Goal: Task Accomplishment & Management: Use online tool/utility

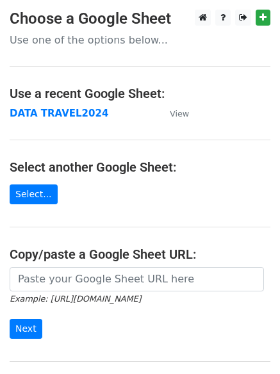
click at [37, 115] on strong "DATA TRAVEL2024" at bounding box center [59, 113] width 99 height 12
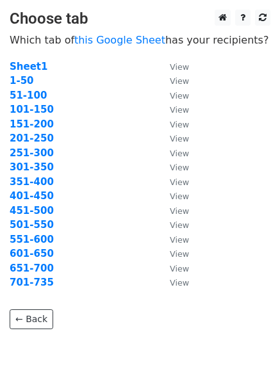
click at [12, 167] on strong "301-350" at bounding box center [32, 167] width 44 height 12
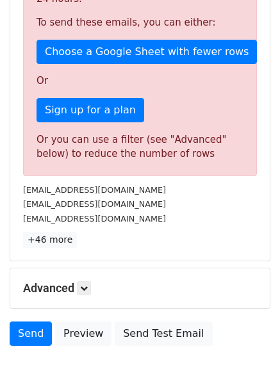
scroll to position [400, 0]
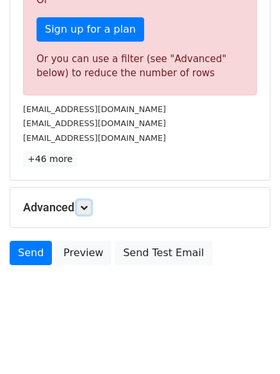
click at [84, 207] on icon at bounding box center [84, 207] width 8 height 8
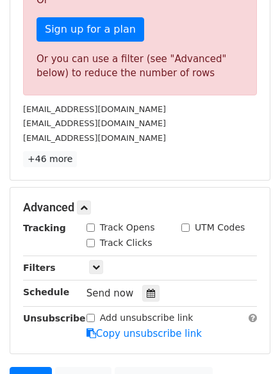
click at [146, 297] on icon at bounding box center [150, 292] width 8 height 9
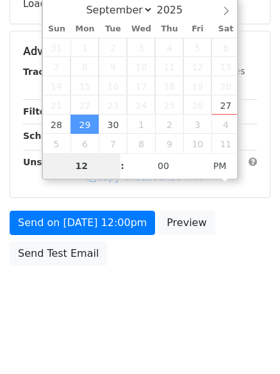
scroll to position [280, 0]
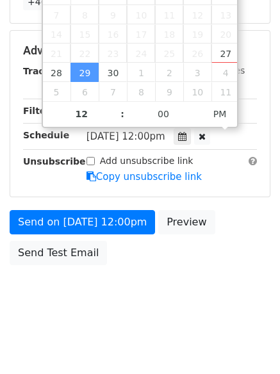
type input "2025-09-29 11:00"
type input "11"
click at [116, 122] on span at bounding box center [115, 120] width 9 height 13
type input "2025-09-29 10:00"
type input "10"
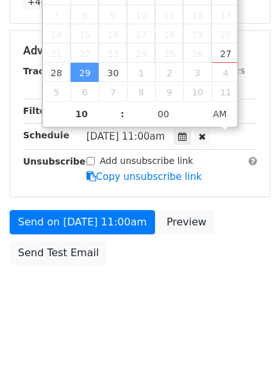
click at [114, 119] on span at bounding box center [115, 120] width 9 height 13
type input "2025-09-29 09:00"
type input "09"
click at [114, 119] on span at bounding box center [115, 120] width 9 height 13
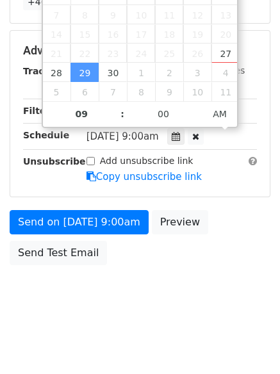
type input "2025-09-29 08:00"
type input "08"
click at [114, 119] on span at bounding box center [115, 120] width 9 height 13
click at [161, 275] on body "New Campaign Daily emails left: 0 Google Sheet: DATA TRAVEL2024 Variables Copy/…" at bounding box center [140, 25] width 280 height 593
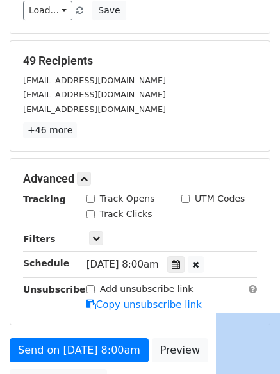
scroll to position [0, 0]
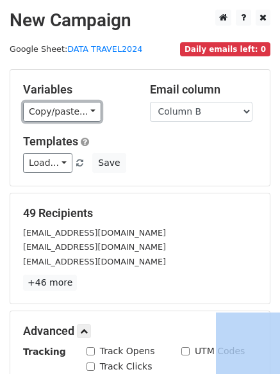
click at [69, 110] on link "Copy/paste..." at bounding box center [62, 112] width 78 height 20
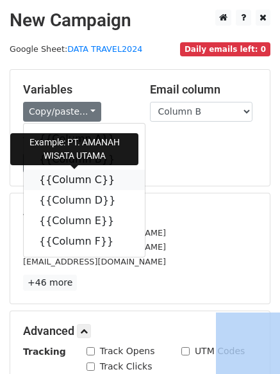
click at [73, 177] on link "{{Column C}}" at bounding box center [84, 180] width 121 height 20
copy div "Widget Obrolan"
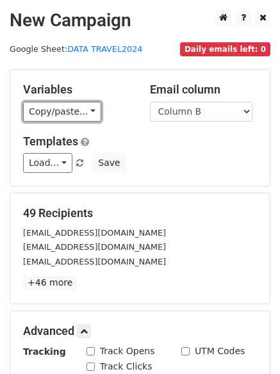
click at [61, 113] on link "Copy/paste..." at bounding box center [62, 112] width 78 height 20
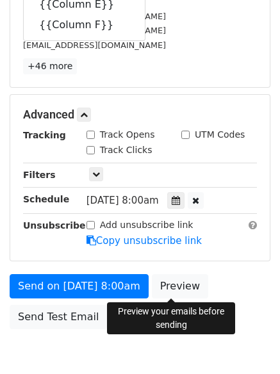
scroll to position [280, 0]
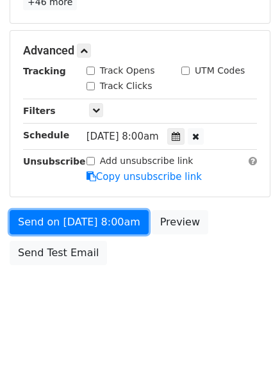
click at [105, 217] on link "Send on Sep 29 at 8:00am" at bounding box center [79, 222] width 139 height 24
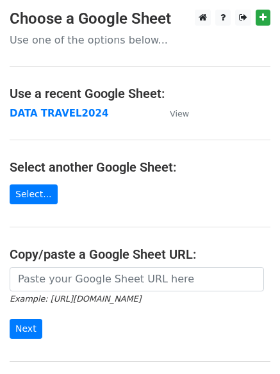
click at [27, 116] on strong "DATA TRAVEL2024" at bounding box center [59, 113] width 99 height 12
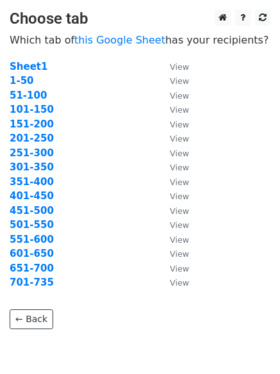
click at [32, 181] on strong "351-400" at bounding box center [32, 182] width 44 height 12
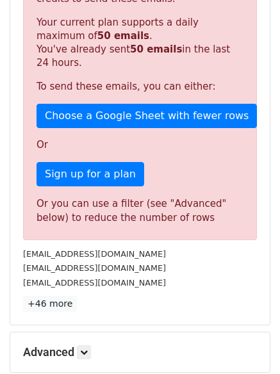
scroll to position [400, 0]
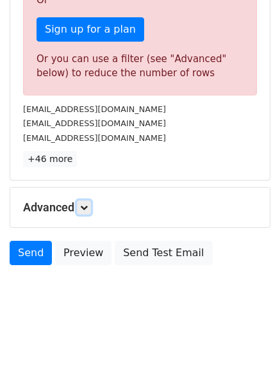
click at [87, 212] on link at bounding box center [84, 207] width 14 height 14
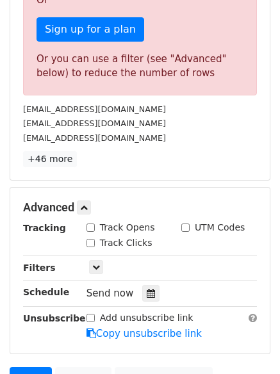
click at [146, 292] on icon at bounding box center [150, 292] width 8 height 9
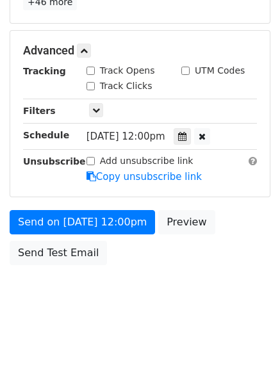
scroll to position [280, 0]
click at [186, 135] on icon at bounding box center [182, 136] width 8 height 9
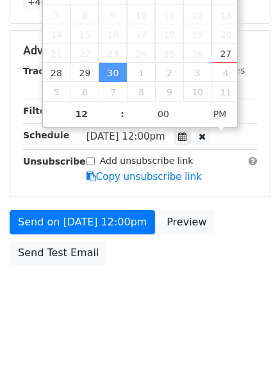
click at [117, 118] on span at bounding box center [115, 120] width 9 height 13
type input "2025-09-30 11:00"
type input "11"
type input "2025-09-30 10:00"
type input "10"
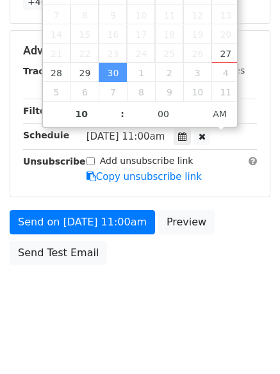
click at [117, 118] on span at bounding box center [115, 120] width 9 height 13
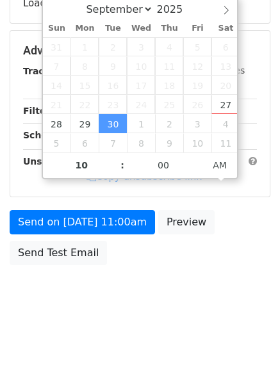
scroll to position [228, 0]
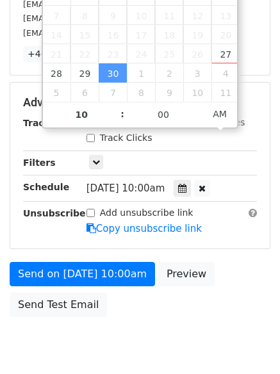
type input "2025-09-30 09:00"
type input "09"
click at [111, 120] on span at bounding box center [115, 120] width 9 height 13
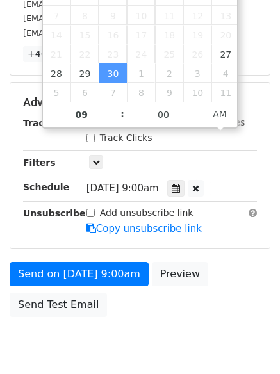
type input "2025-09-30 08:00"
type input "08"
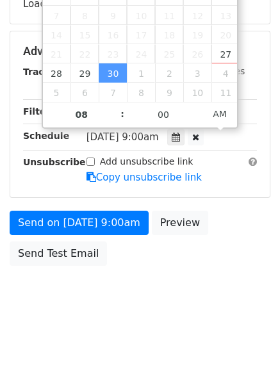
click at [111, 120] on span at bounding box center [115, 120] width 9 height 13
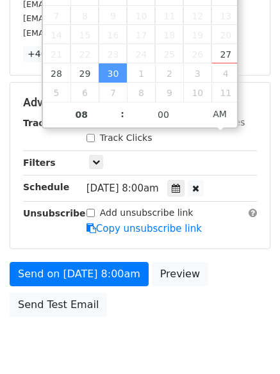
type input "2025-09-30 08:05"
type input "05"
click at [196, 106] on span at bounding box center [197, 108] width 9 height 13
type input "2025-09-30 08:10"
type input "10"
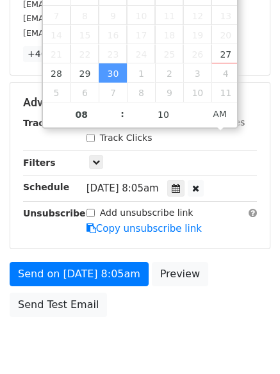
click at [196, 106] on span at bounding box center [197, 108] width 9 height 13
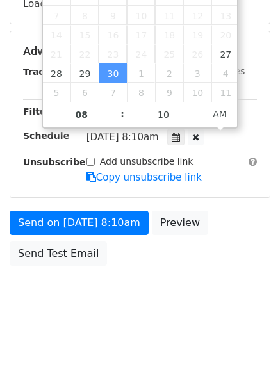
type input "2025-09-30 08:15"
type input "15"
click at [196, 106] on span at bounding box center [197, 108] width 9 height 13
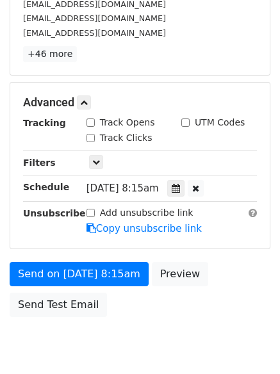
click at [164, 155] on div "Only include spreadsheet rows that match the following filters:" at bounding box center [171, 162] width 189 height 15
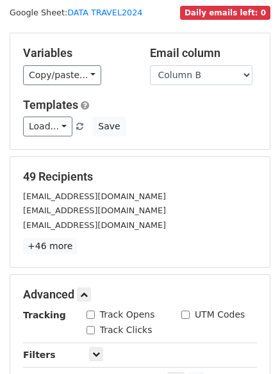
scroll to position [0, 0]
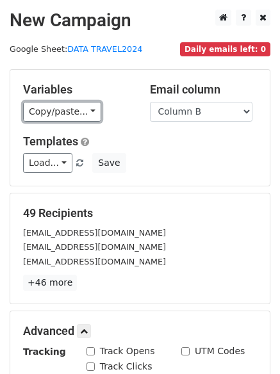
click at [63, 109] on link "Copy/paste..." at bounding box center [62, 112] width 78 height 20
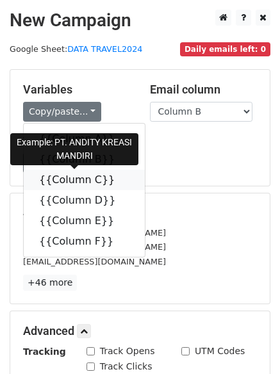
click at [70, 180] on link "{{Column C}}" at bounding box center [84, 180] width 121 height 20
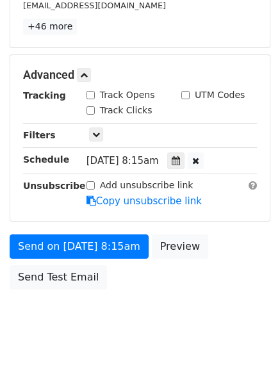
scroll to position [280, 0]
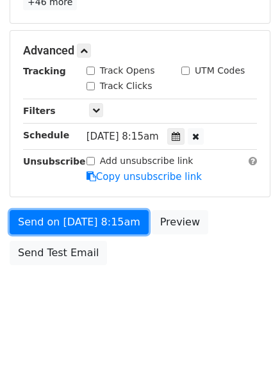
click at [63, 219] on link "Send on Sep 30 at 8:15am" at bounding box center [79, 222] width 139 height 24
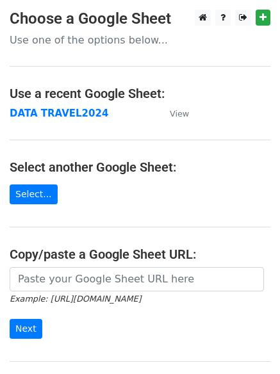
click at [51, 114] on strong "DATA TRAVEL2024" at bounding box center [59, 113] width 99 height 12
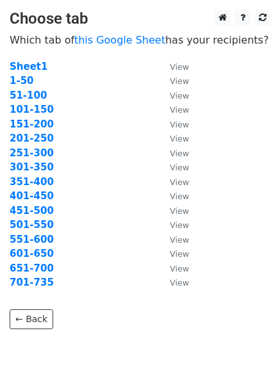
click at [36, 198] on strong "401-450" at bounding box center [32, 196] width 44 height 12
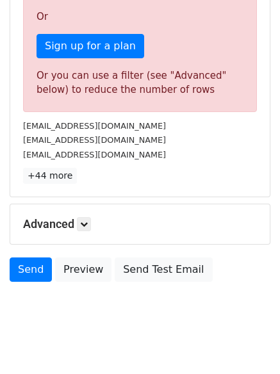
scroll to position [400, 0]
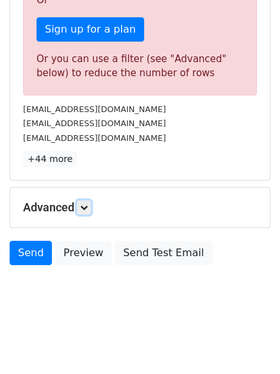
click at [83, 204] on icon at bounding box center [84, 207] width 8 height 8
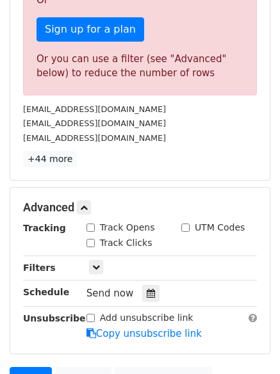
click at [146, 291] on icon at bounding box center [150, 292] width 8 height 9
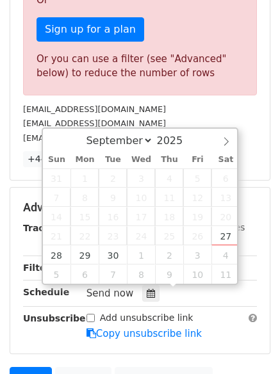
click at [225, 143] on icon at bounding box center [225, 141] width 9 height 9
select select "9"
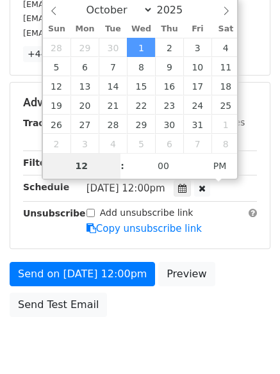
scroll to position [280, 0]
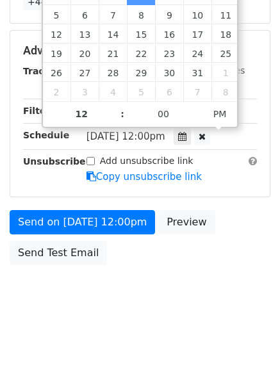
type input "[DATE] 11:00"
type input "11"
click at [113, 118] on span at bounding box center [115, 120] width 9 height 13
type input "[DATE] 10:00"
type input "10"
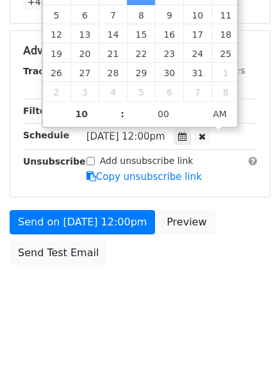
click at [113, 118] on span at bounding box center [115, 120] width 9 height 13
type input "[DATE] 09:00"
type input "09"
click at [116, 117] on span at bounding box center [115, 120] width 9 height 13
type input "[DATE] 08:00"
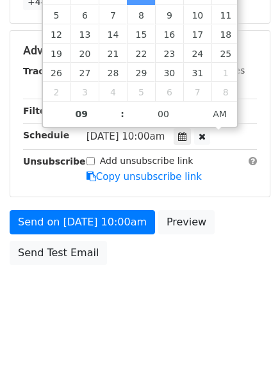
type input "08"
click at [116, 118] on span at bounding box center [115, 120] width 9 height 13
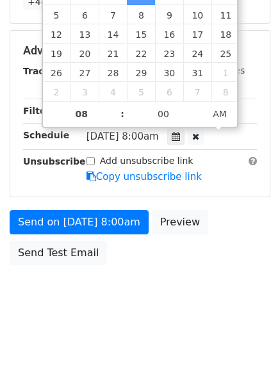
type input "[DATE] 08:05"
type input "05"
click at [198, 108] on span at bounding box center [197, 107] width 9 height 13
type input "[DATE] 08:10"
type input "10"
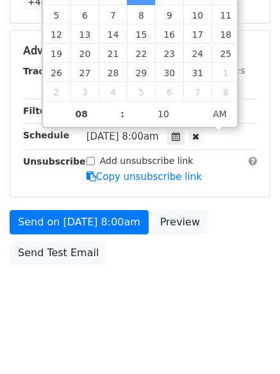
click at [198, 108] on span at bounding box center [197, 107] width 9 height 13
type input "[DATE] 08:15"
type input "15"
click at [198, 108] on span at bounding box center [197, 107] width 9 height 13
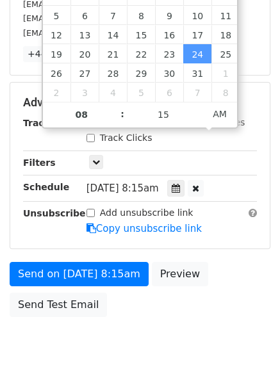
type input "[DATE] 08:20"
type input "20"
click at [198, 108] on span at bounding box center [197, 108] width 9 height 13
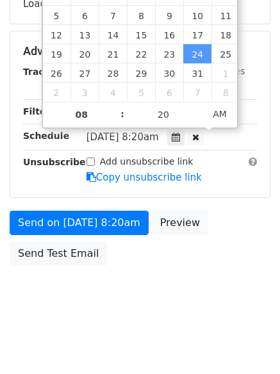
type input "[DATE] 08:25"
type input "25"
click at [198, 108] on span at bounding box center [197, 108] width 9 height 13
type input "[DATE] 08:30"
type input "30"
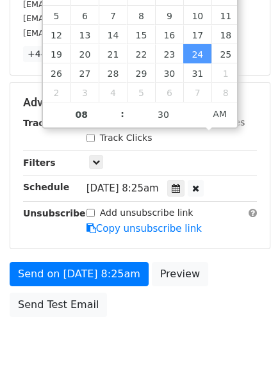
click at [198, 108] on span at bounding box center [197, 108] width 9 height 13
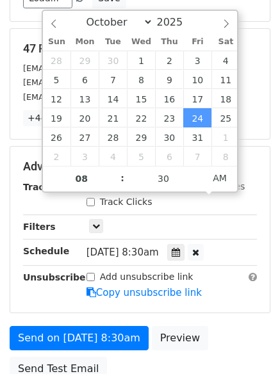
scroll to position [100, 0]
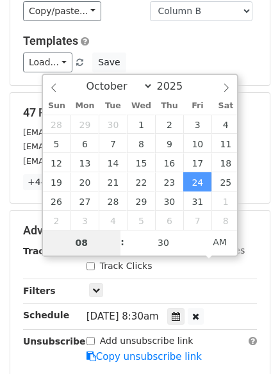
type input "[DATE] 08:30"
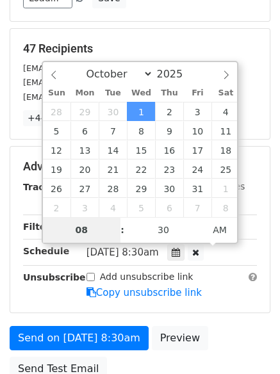
scroll to position [228, 0]
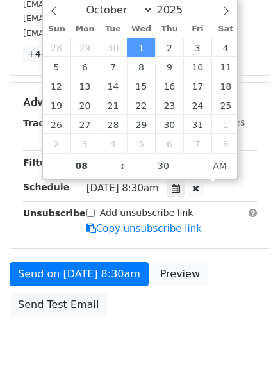
click at [7, 70] on main "New Campaign Daily emails left: 0 Google Sheet: DATA TRAVEL2024 Variables Copy/…" at bounding box center [140, 52] width 280 height 542
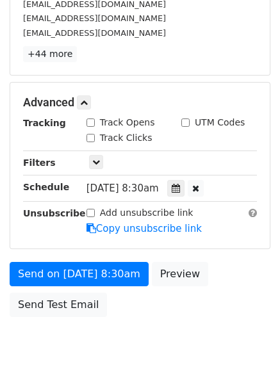
scroll to position [0, 0]
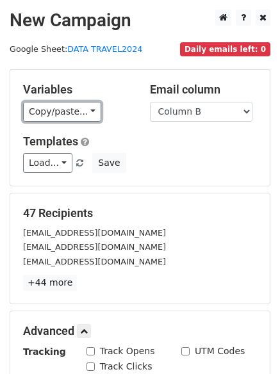
click at [43, 111] on link "Copy/paste..." at bounding box center [62, 112] width 78 height 20
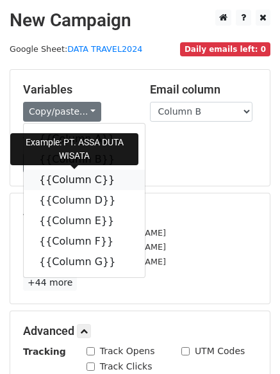
click at [61, 180] on link "{{Column C}}" at bounding box center [84, 180] width 121 height 20
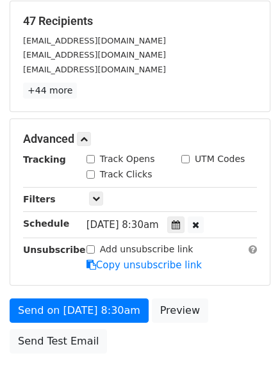
scroll to position [256, 0]
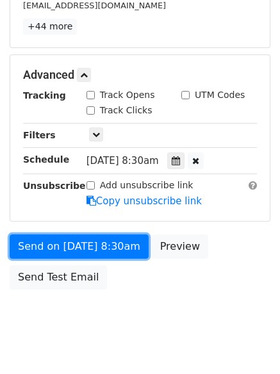
click at [81, 253] on link "Send on [DATE] 8:30am" at bounding box center [79, 246] width 139 height 24
